Goal: Task Accomplishment & Management: Manage account settings

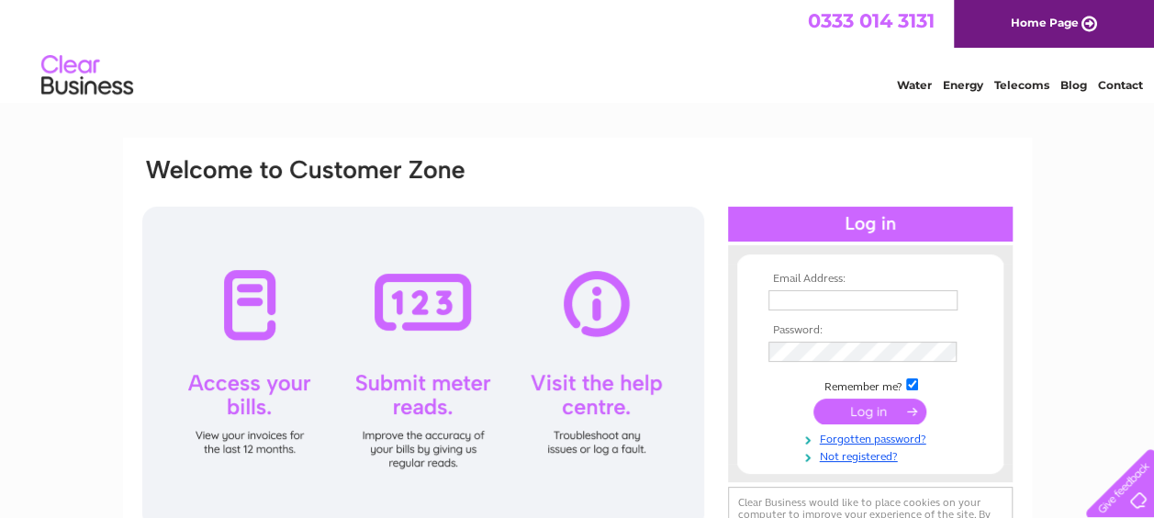
type input "[PERSON_NAME][EMAIL_ADDRESS][DOMAIN_NAME]"
click at [869, 409] on input "submit" at bounding box center [869, 411] width 113 height 26
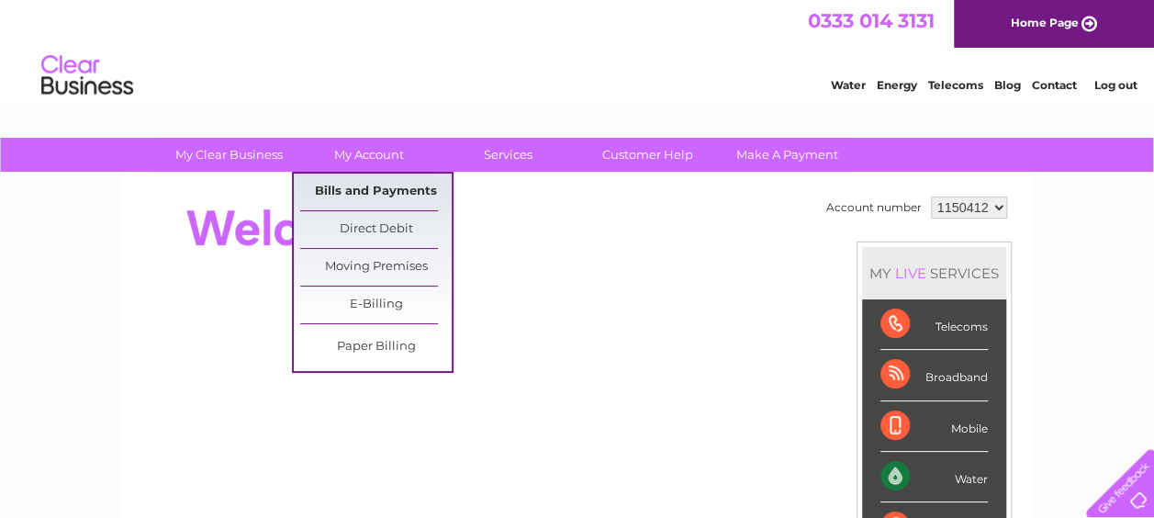
click at [374, 194] on link "Bills and Payments" at bounding box center [375, 192] width 151 height 37
click at [356, 198] on link "Bills and Payments" at bounding box center [375, 192] width 151 height 37
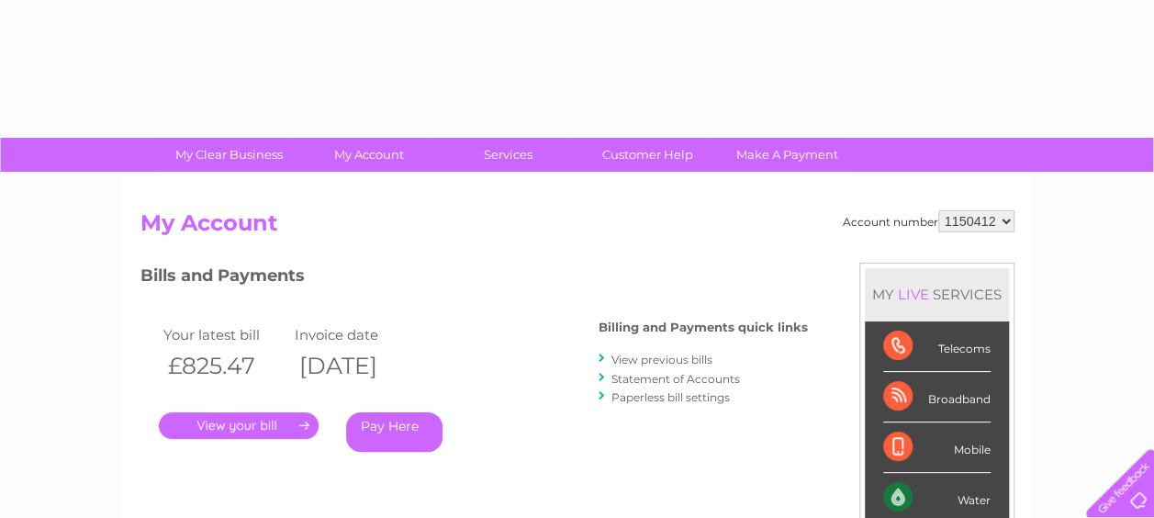
click at [246, 429] on link "." at bounding box center [239, 425] width 160 height 27
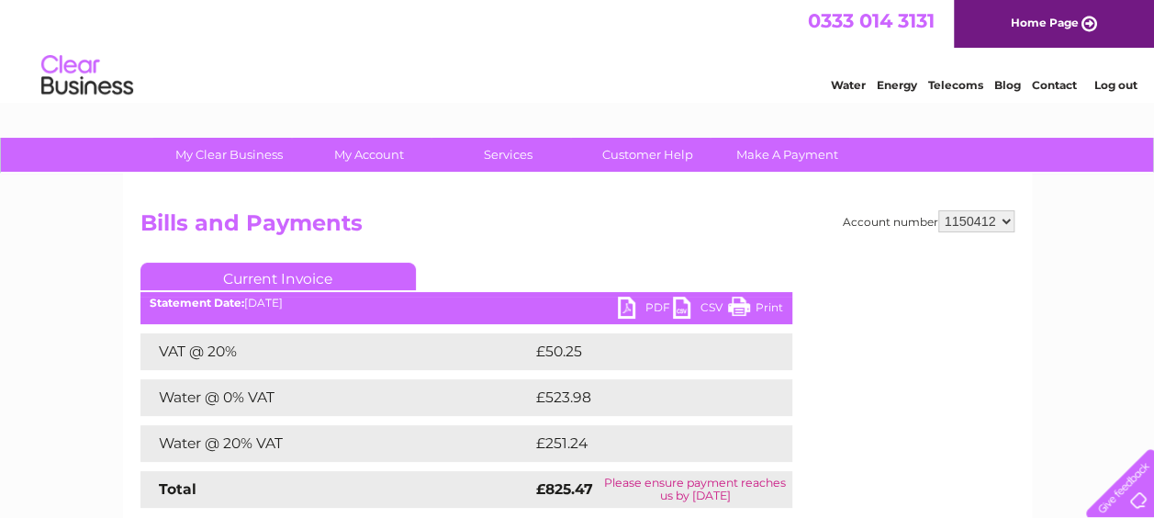
click at [647, 307] on link "PDF" at bounding box center [645, 310] width 55 height 27
